Goal: Transaction & Acquisition: Purchase product/service

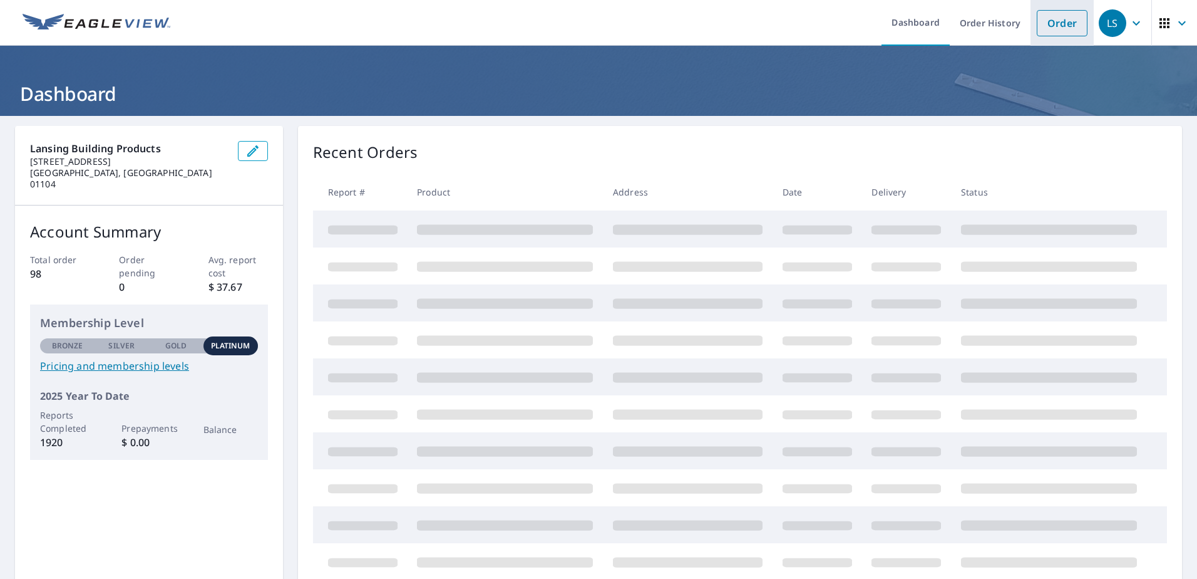
click at [1051, 23] on link "Order" at bounding box center [1062, 23] width 51 height 26
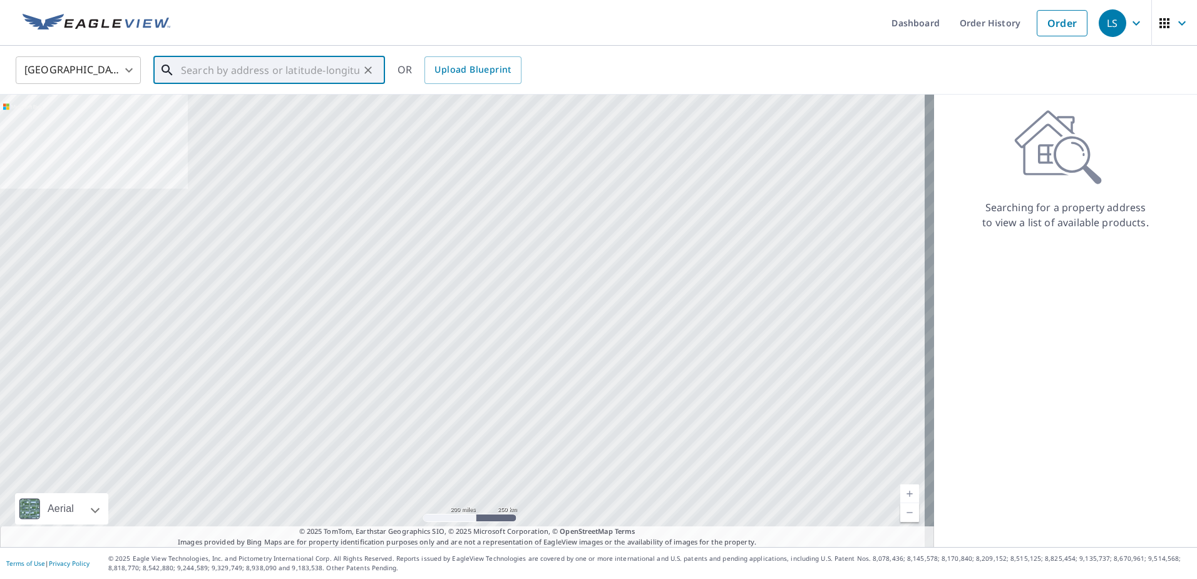
click at [226, 59] on input "text" at bounding box center [270, 70] width 178 height 35
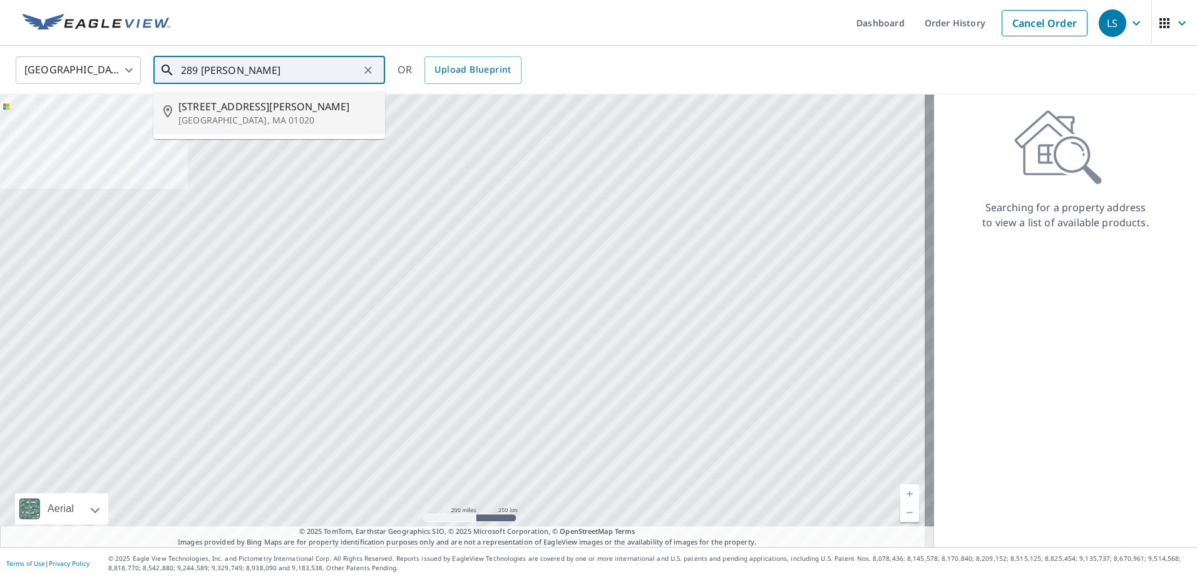
click at [226, 110] on span "289 Grattan St" at bounding box center [276, 106] width 197 height 15
type input "289 Grattan St Chicopee, MA 01020"
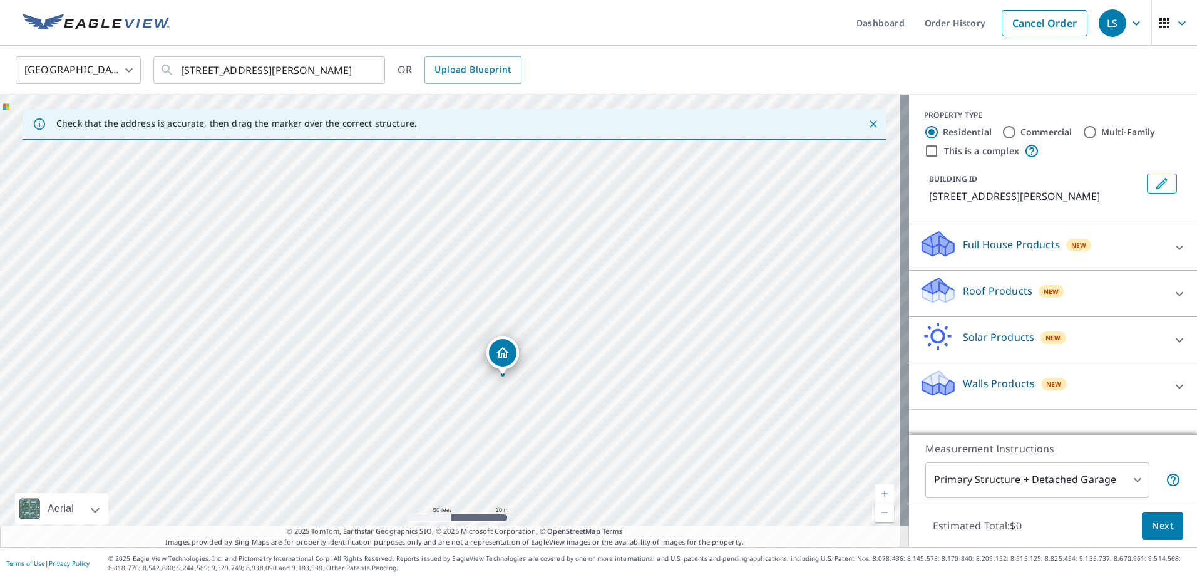
drag, startPoint x: 517, startPoint y: 244, endPoint x: 515, endPoint y: 431, distance: 186.6
click at [515, 431] on div "289 Grattan St Chicopee, MA 01020" at bounding box center [454, 321] width 909 height 452
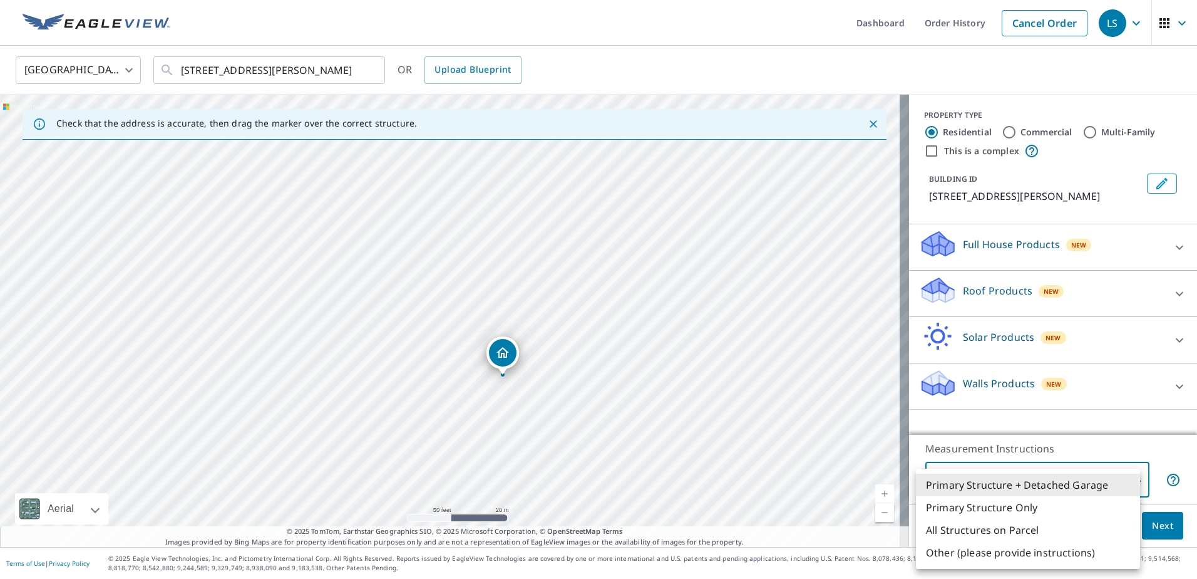
click at [1108, 475] on body "LS LS Dashboard Order History Cancel Order LS United States US ​ 289 Grattan St…" at bounding box center [598, 289] width 1197 height 579
click at [1010, 505] on li "Primary Structure Only" at bounding box center [1028, 507] width 224 height 23
type input "2"
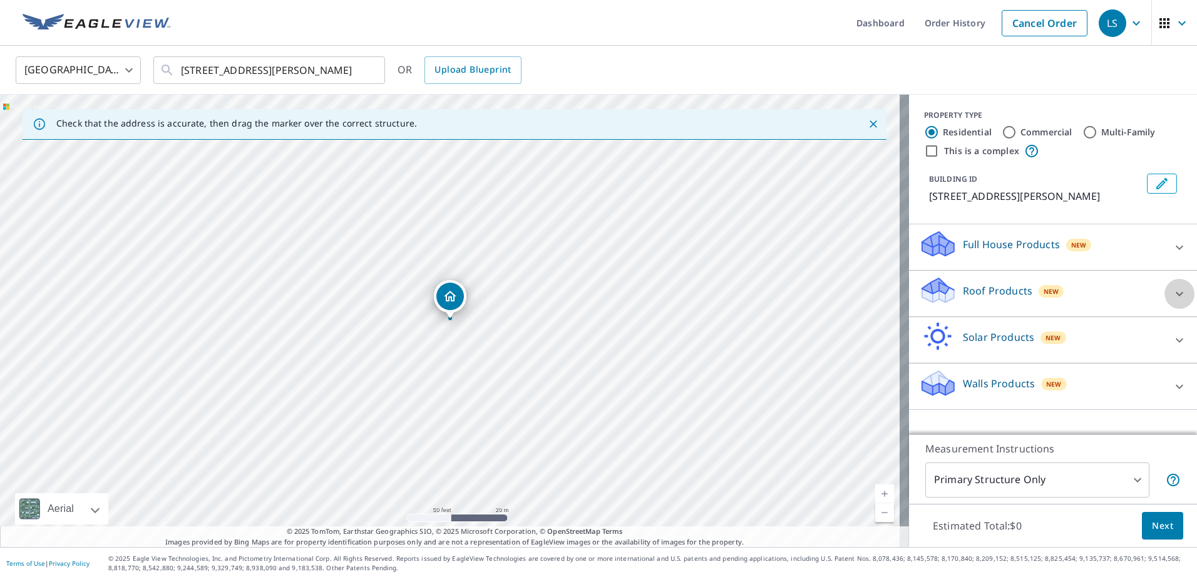
click at [1176, 292] on icon at bounding box center [1180, 293] width 8 height 4
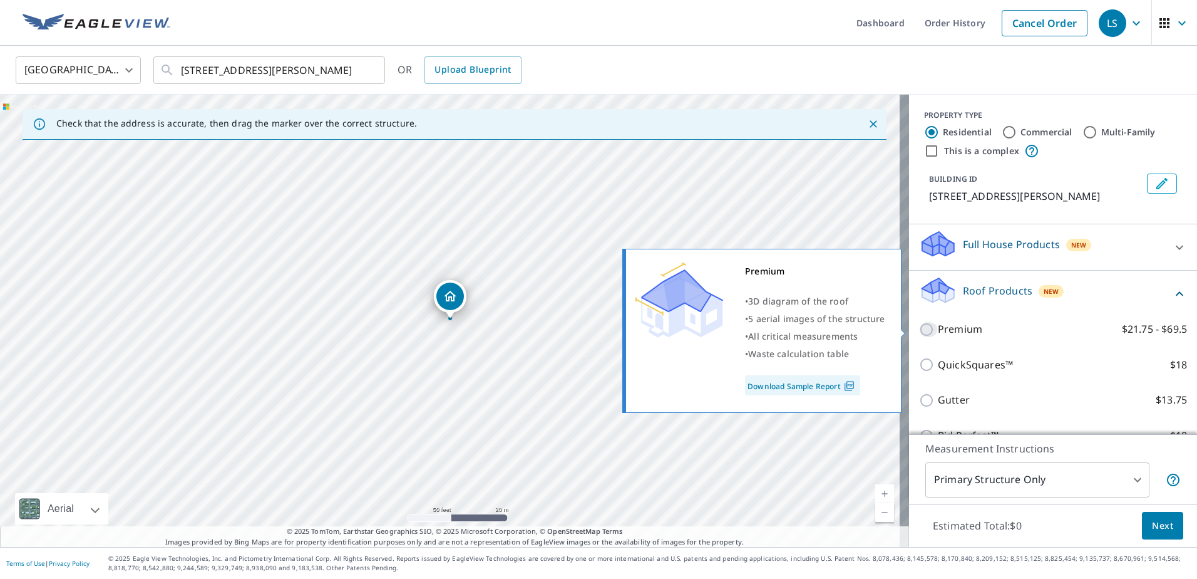
click at [919, 327] on input "Premium $21.75 - $69.5" at bounding box center [928, 329] width 19 height 15
checkbox input "true"
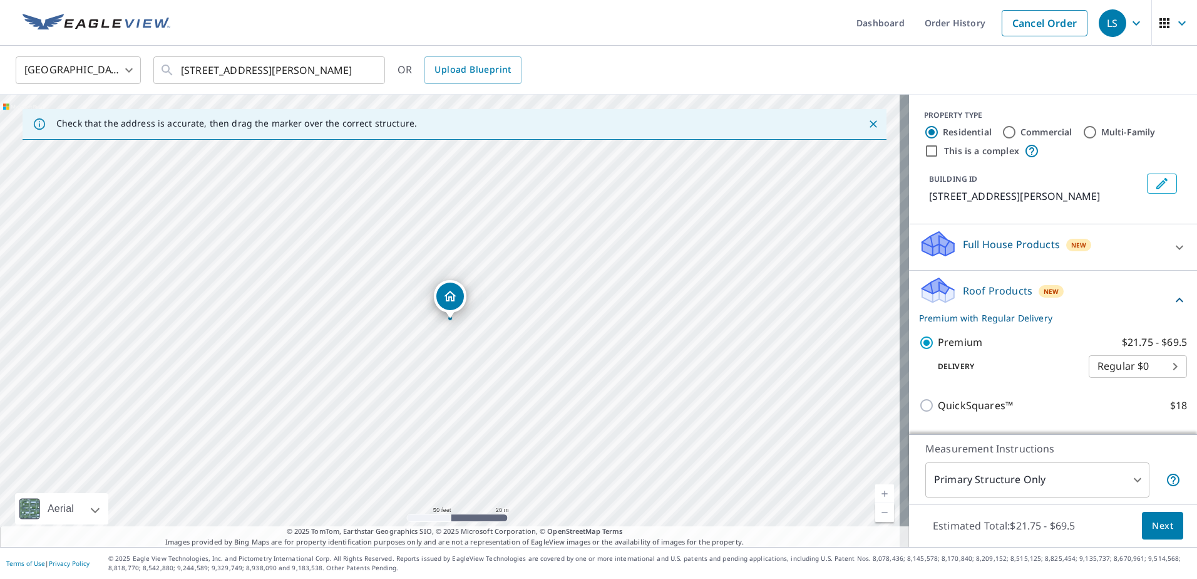
click at [1152, 527] on span "Next" at bounding box center [1162, 526] width 21 height 16
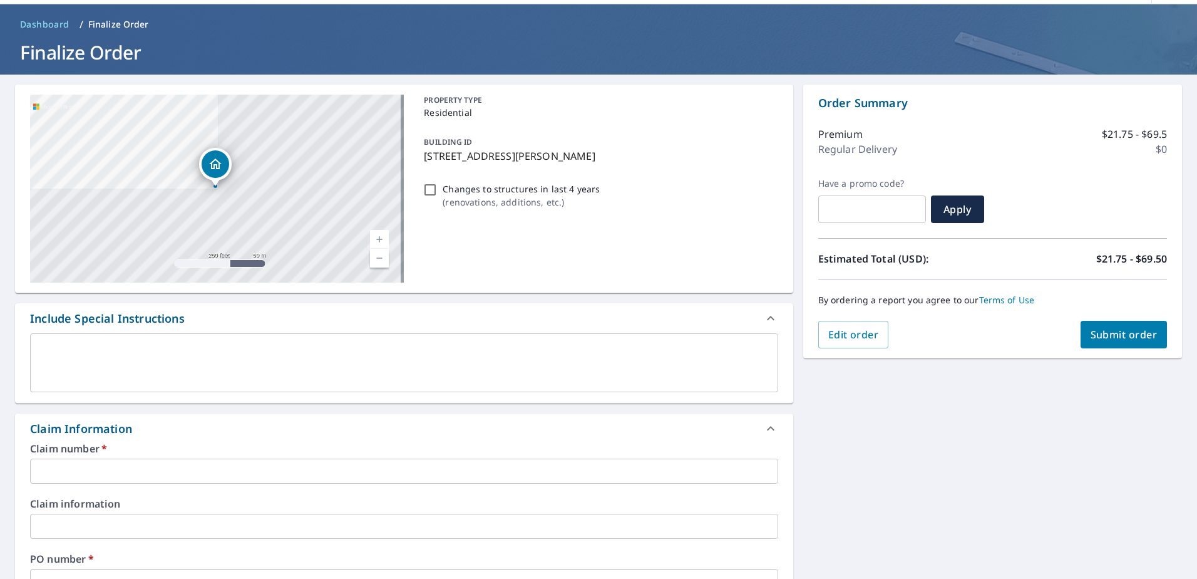
scroll to position [63, 0]
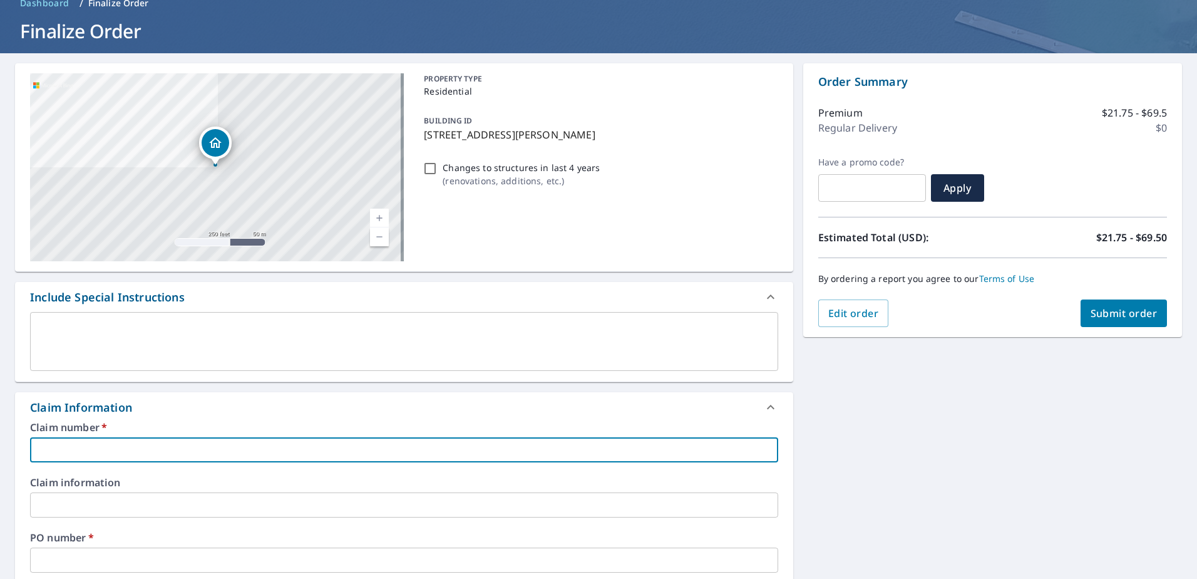
click at [145, 448] on input "text" at bounding box center [404, 449] width 748 height 25
type input "1093129/[PERSON_NAME]"
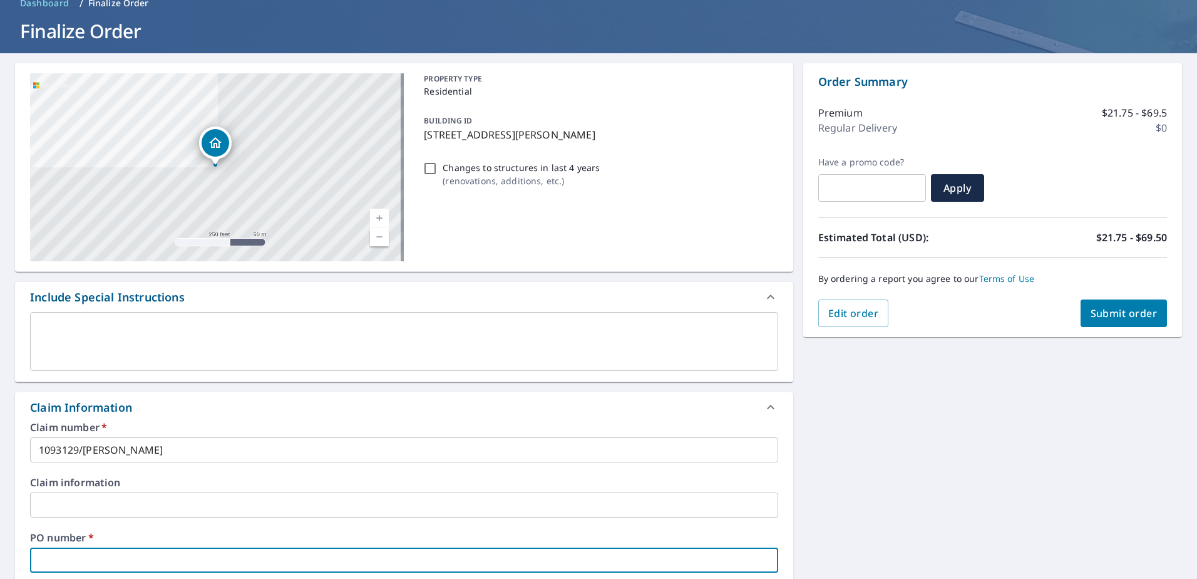
click at [163, 554] on input "text" at bounding box center [404, 559] width 748 height 25
click at [460, 528] on div "Claim number   * 1093129/Andy Thornton ​ Claim information ​ PO number   * Keit…" at bounding box center [404, 557] width 778 height 271
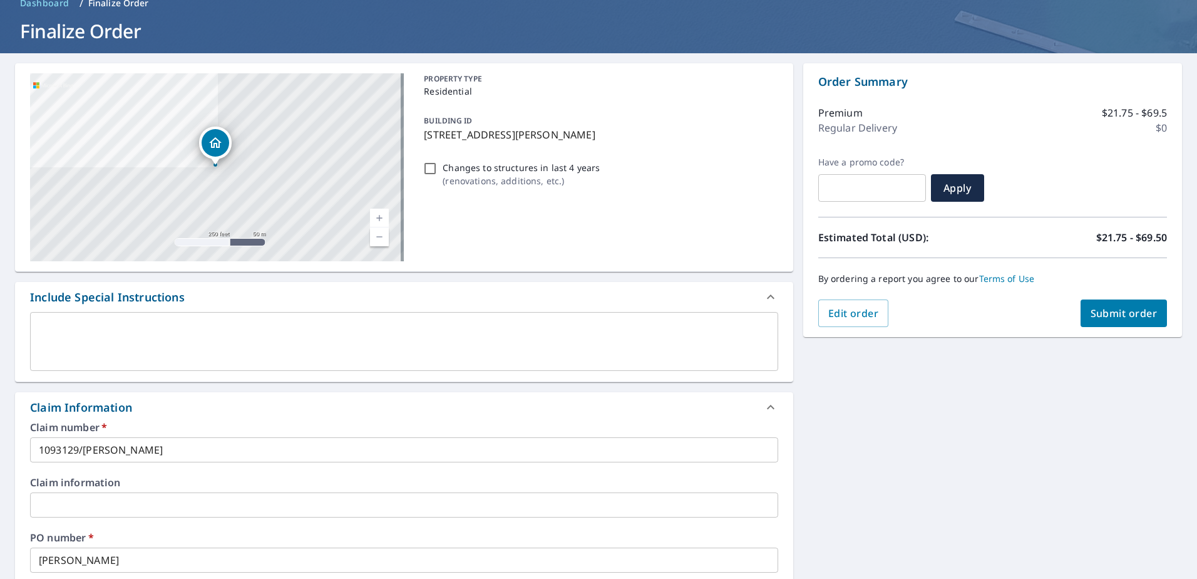
click at [189, 562] on input "Keith" at bounding box center [404, 559] width 748 height 25
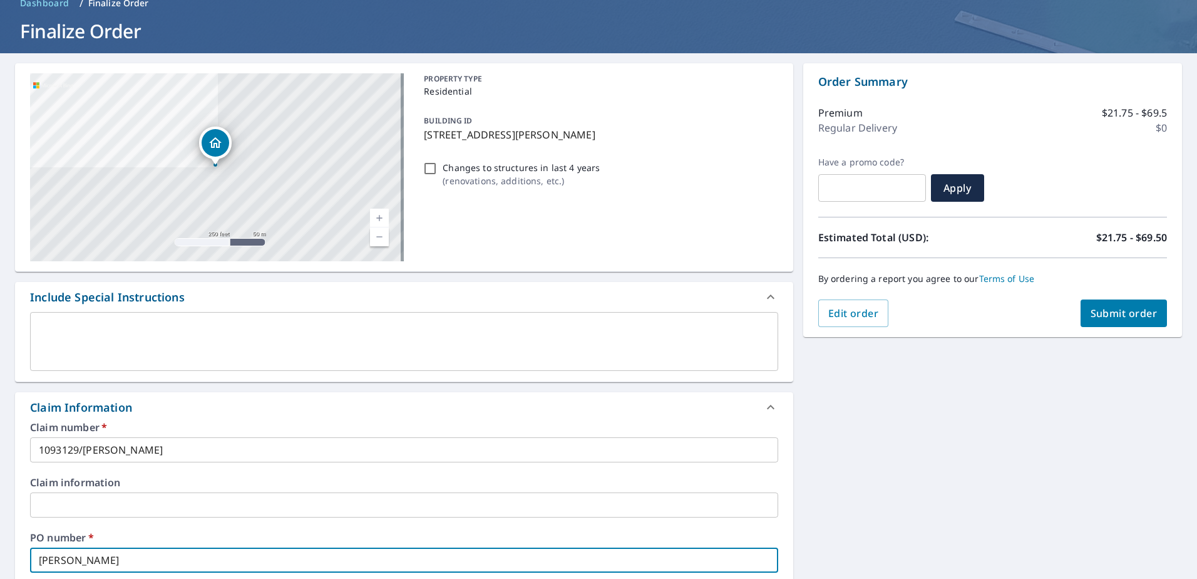
type input "Keith Griswold"
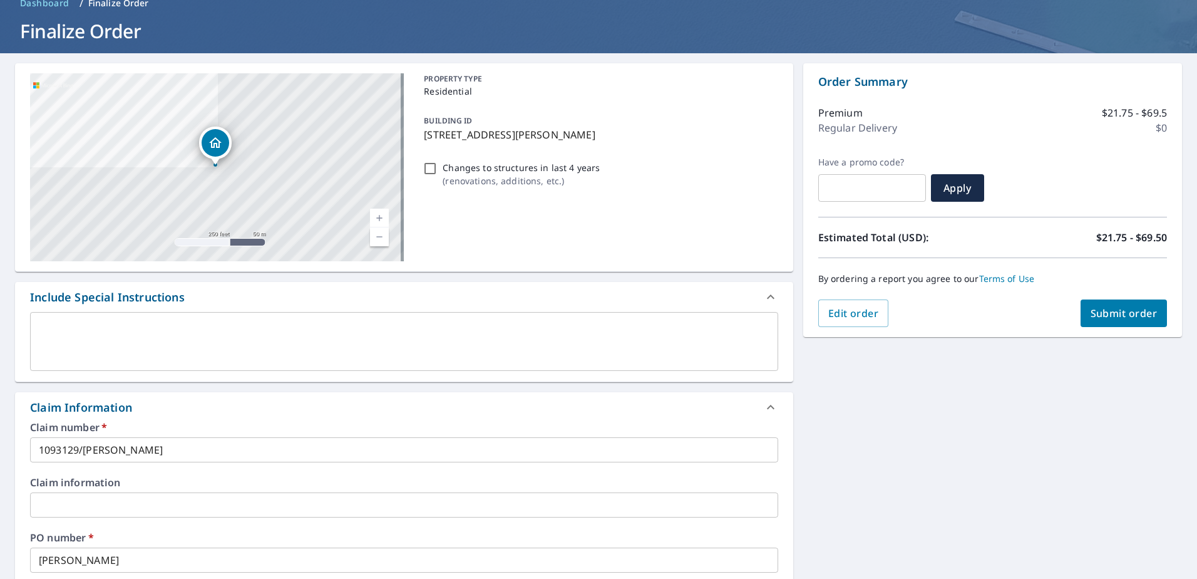
scroll to position [388, 0]
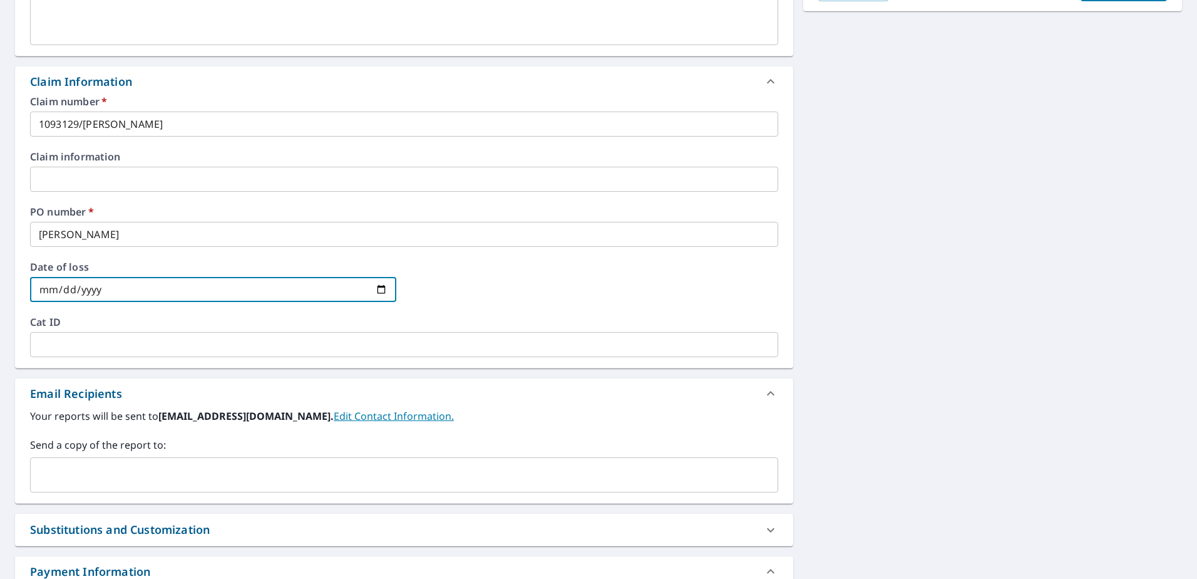
click at [516, 292] on div at bounding box center [594, 289] width 366 height 55
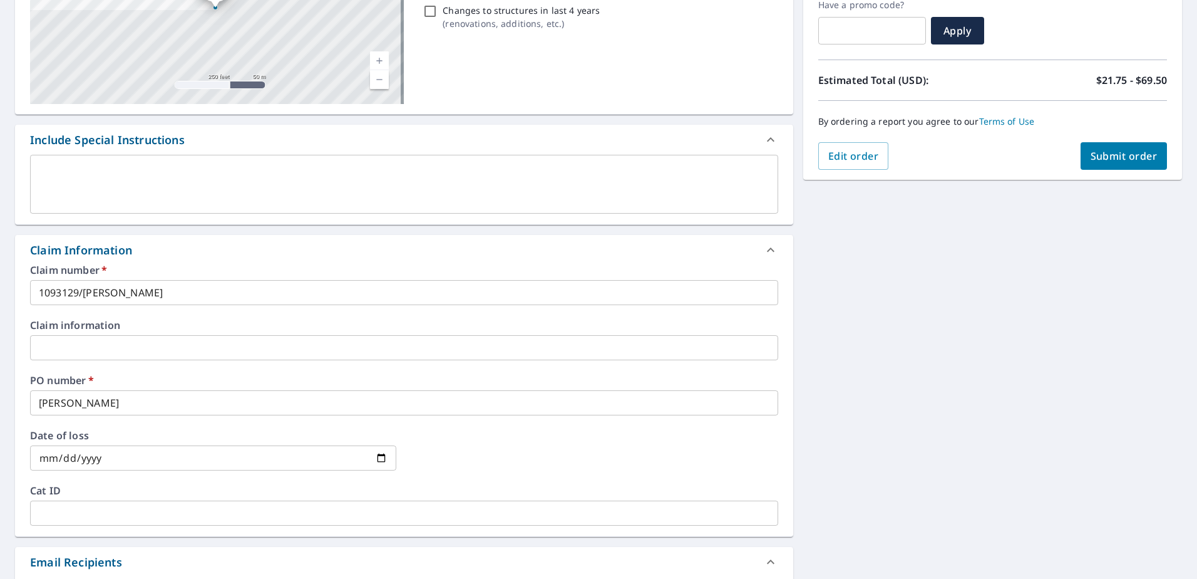
scroll to position [75, 0]
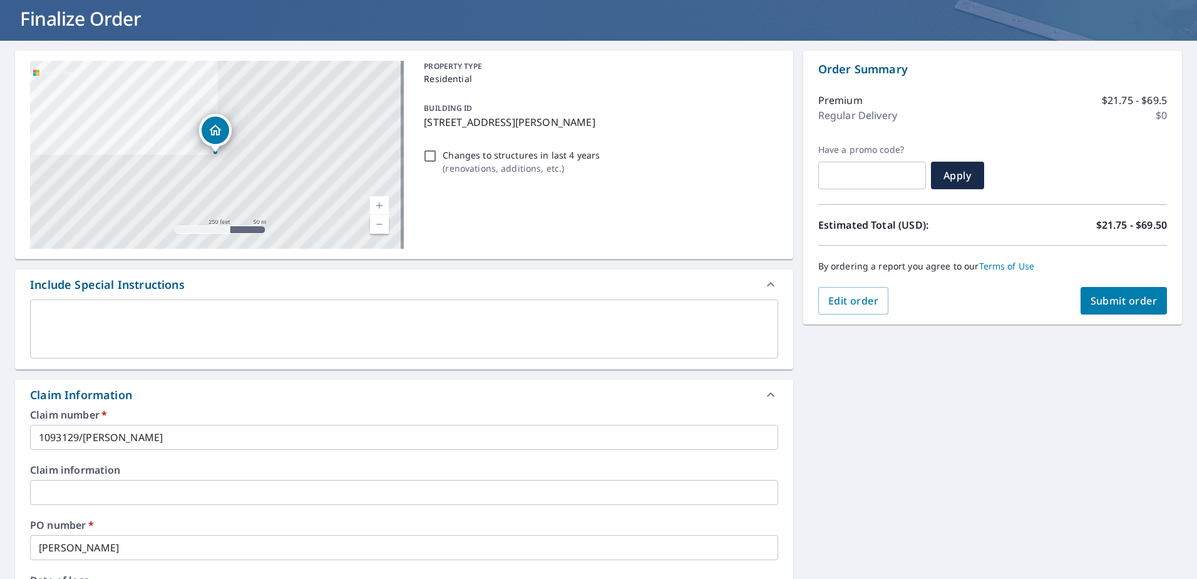
click at [1117, 294] on span "Submit order" at bounding box center [1124, 301] width 67 height 14
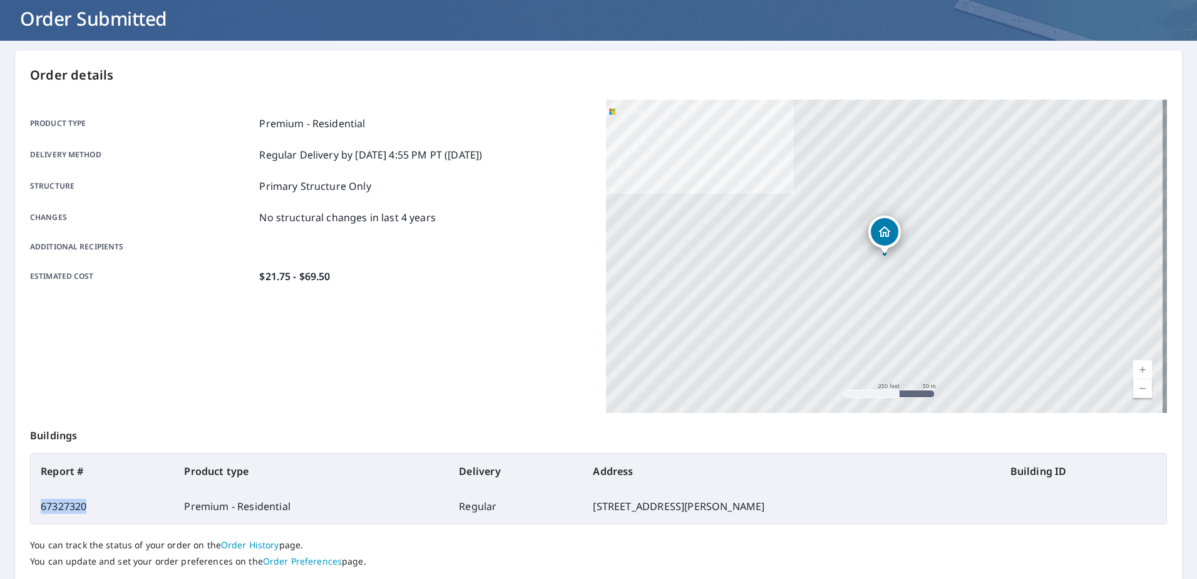
drag, startPoint x: 80, startPoint y: 506, endPoint x: 40, endPoint y: 510, distance: 39.6
click at [40, 510] on td "67327320" at bounding box center [102, 505] width 143 height 35
drag, startPoint x: 40, startPoint y: 510, endPoint x: 49, endPoint y: 508, distance: 9.0
copy td "67327320"
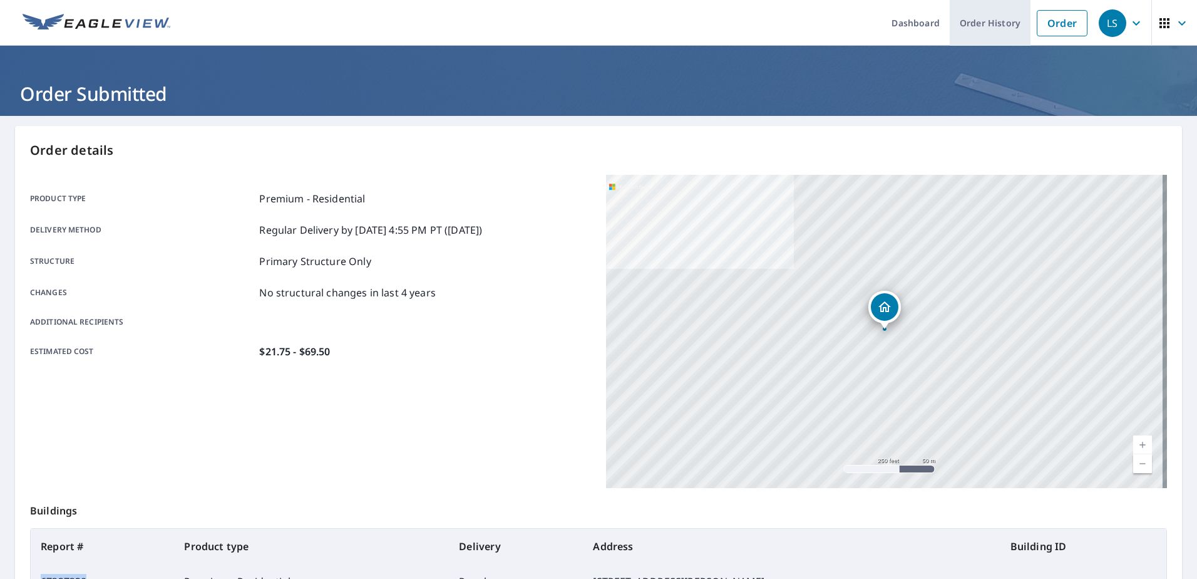
drag, startPoint x: 992, startPoint y: 28, endPoint x: 968, endPoint y: 40, distance: 26.6
click at [992, 28] on link "Order History" at bounding box center [990, 23] width 81 height 46
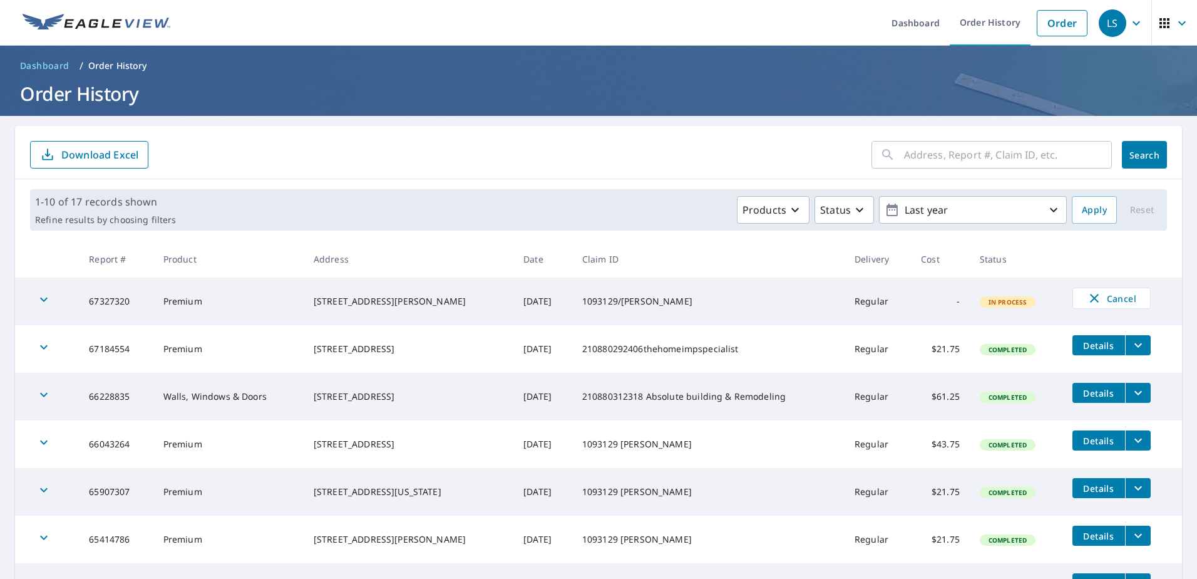
click at [1132, 21] on icon "button" at bounding box center [1136, 23] width 15 height 15
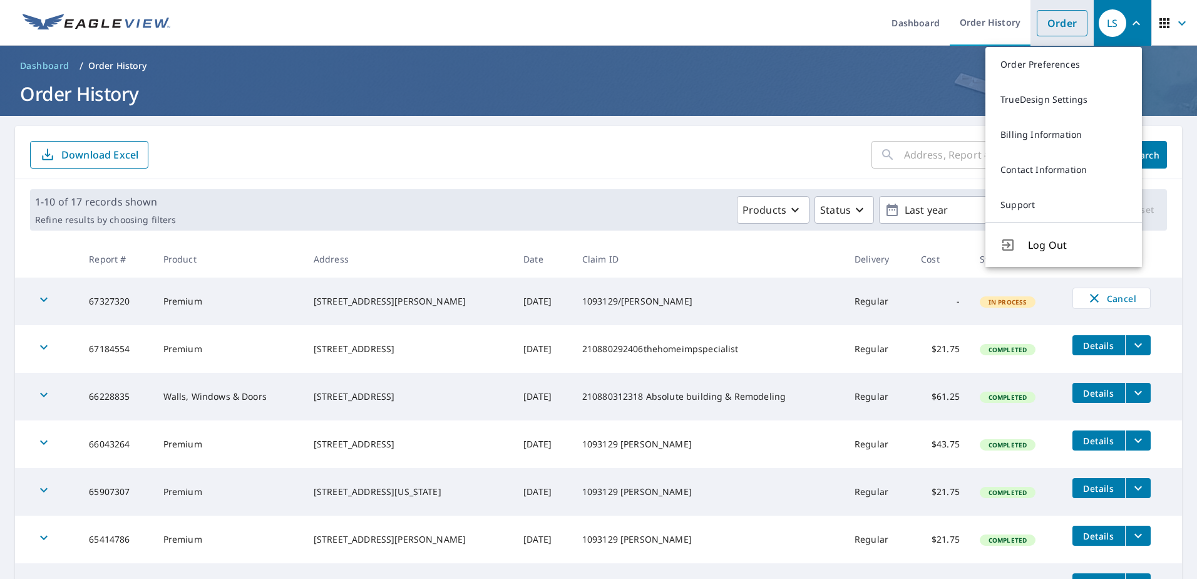
click at [1037, 21] on link "Order" at bounding box center [1062, 23] width 51 height 26
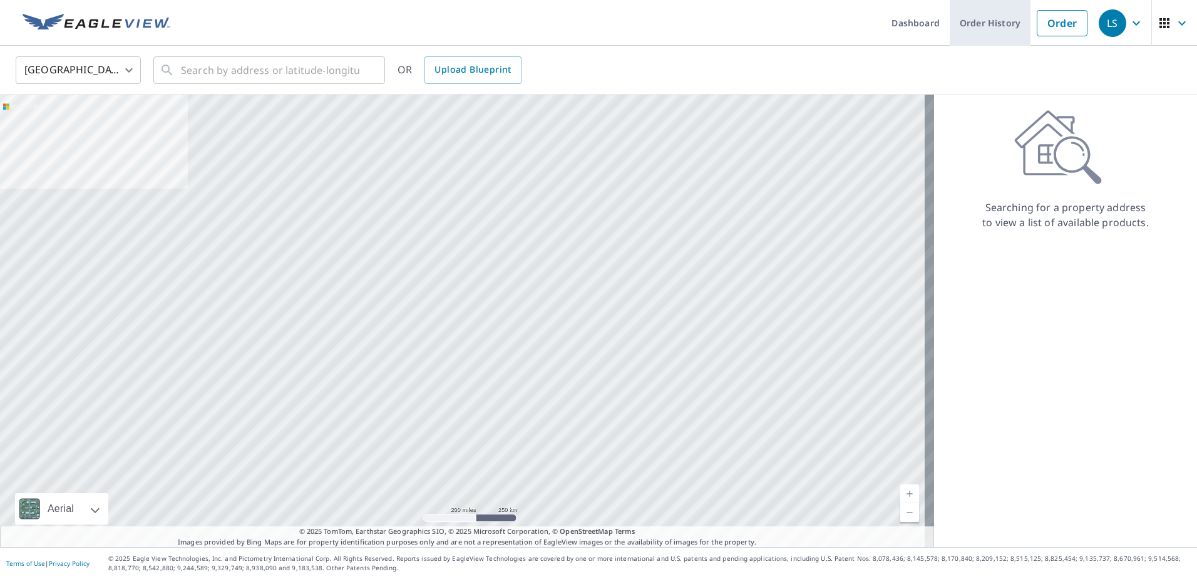
click at [986, 17] on link "Order History" at bounding box center [990, 23] width 81 height 46
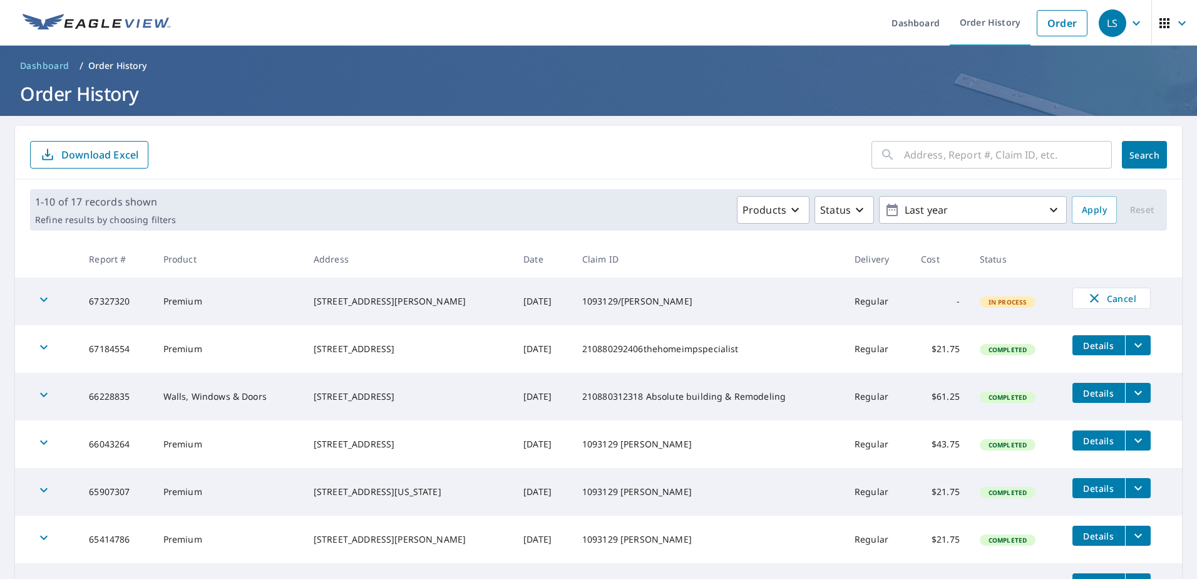
click at [43, 301] on icon "button" at bounding box center [44, 299] width 8 height 4
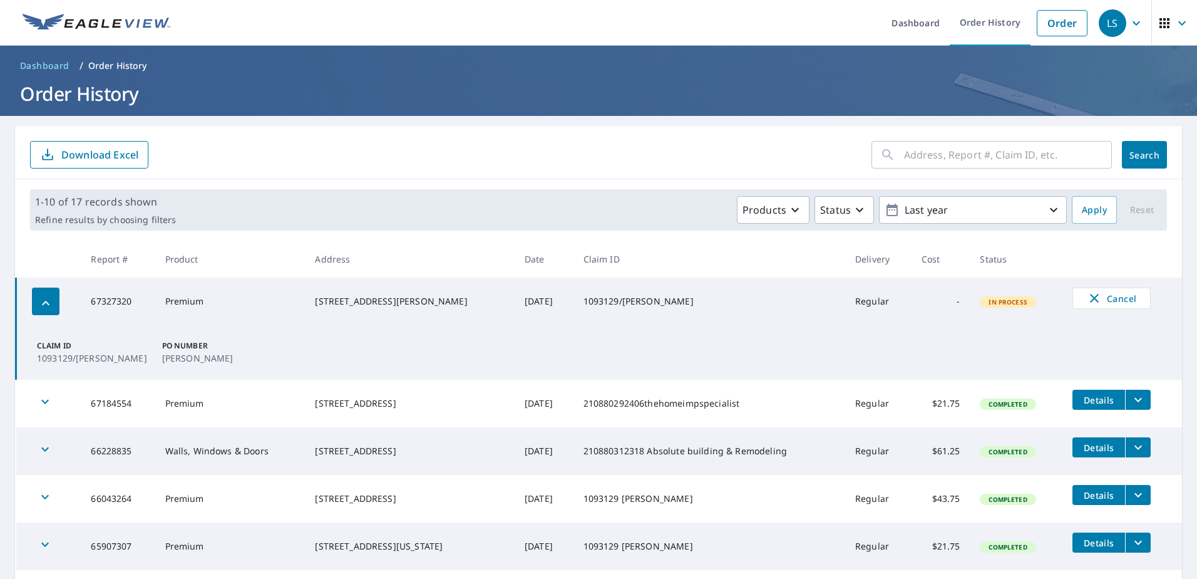
click at [840, 366] on td "Claim ID 1093129/[PERSON_NAME] PO Number [PERSON_NAME]" at bounding box center [599, 352] width 1167 height 54
click at [48, 306] on icon "button" at bounding box center [45, 303] width 15 height 15
